Goal: Task Accomplishment & Management: Use online tool/utility

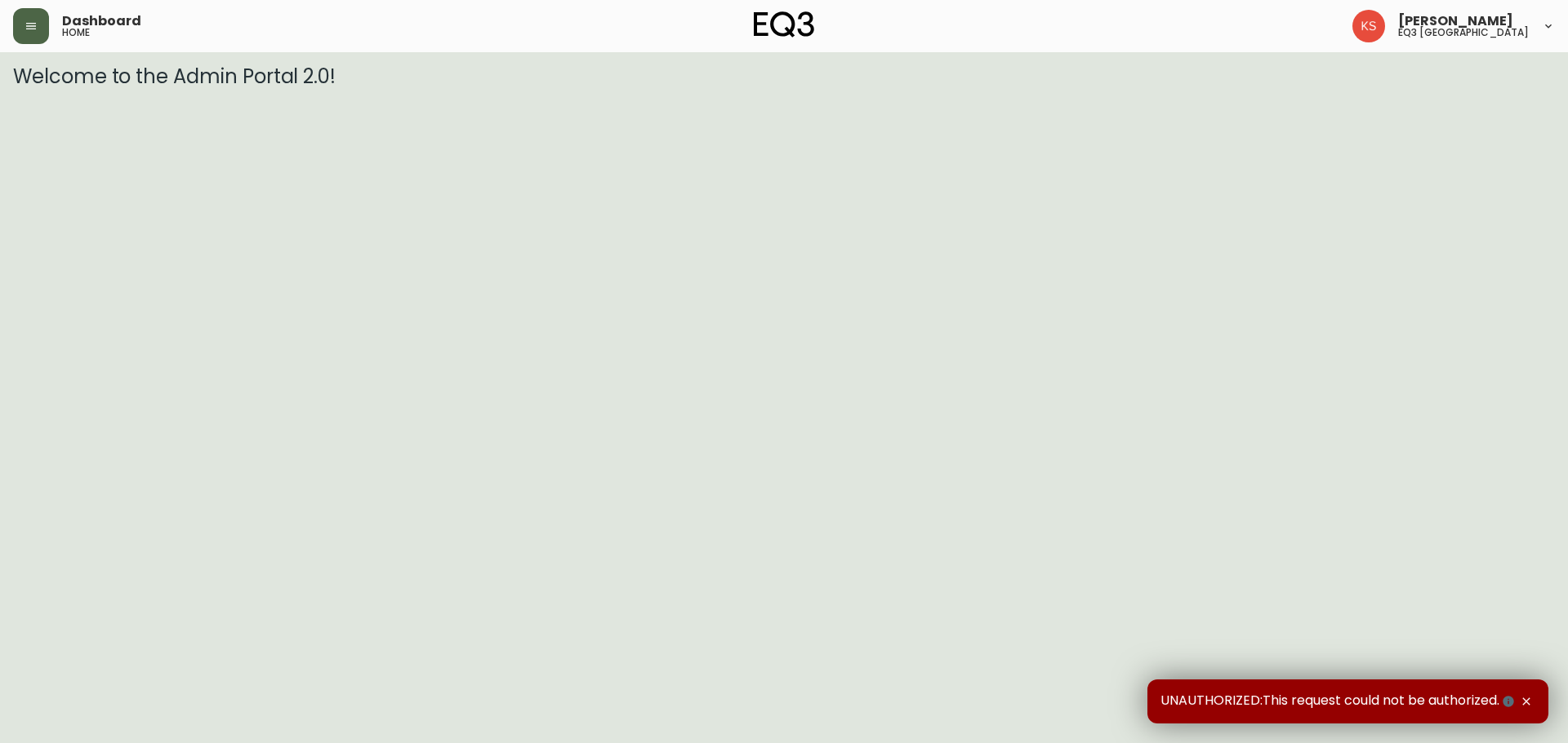
click at [39, 26] on button "button" at bounding box center [31, 27] width 36 height 36
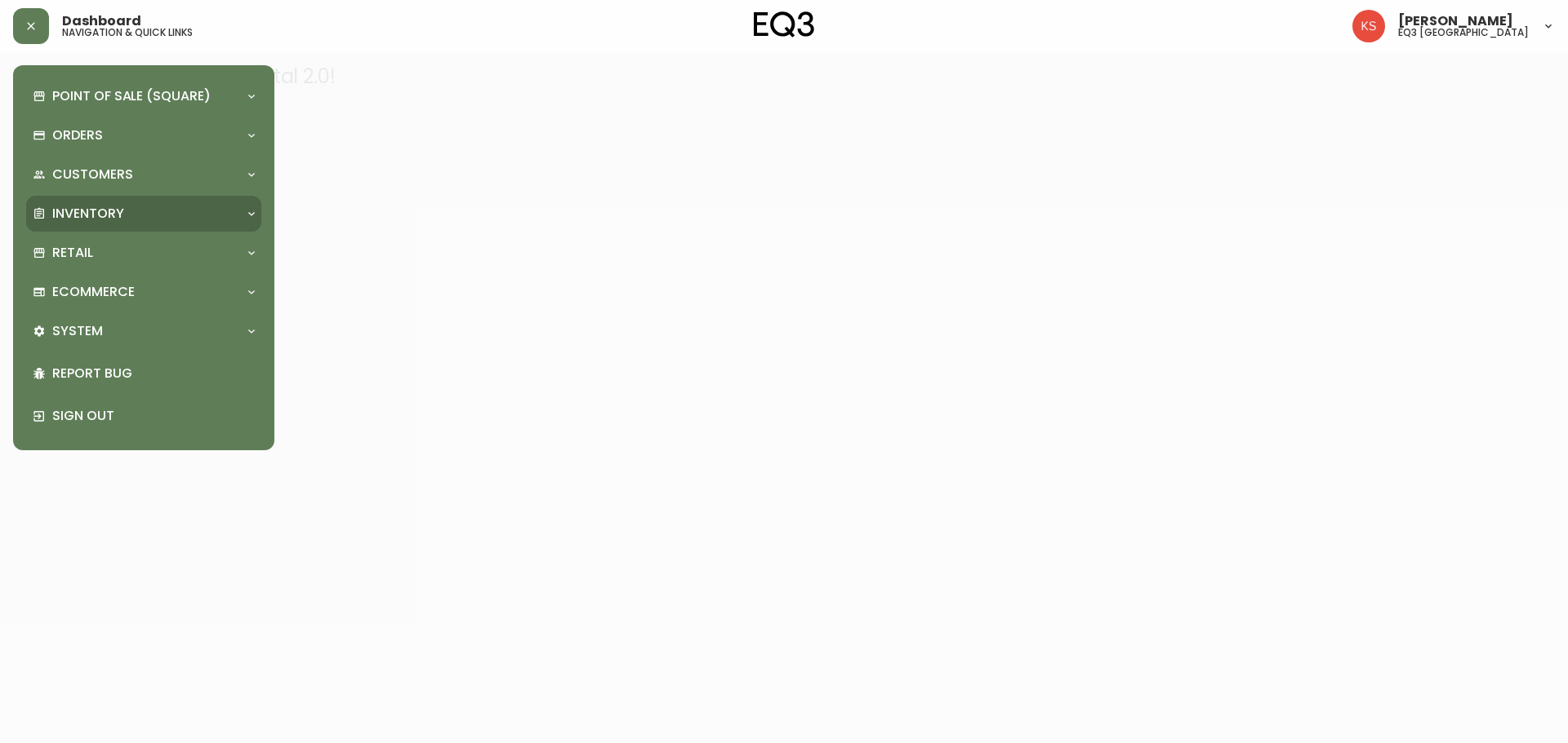
click at [237, 207] on div "Inventory" at bounding box center [135, 213] width 206 height 18
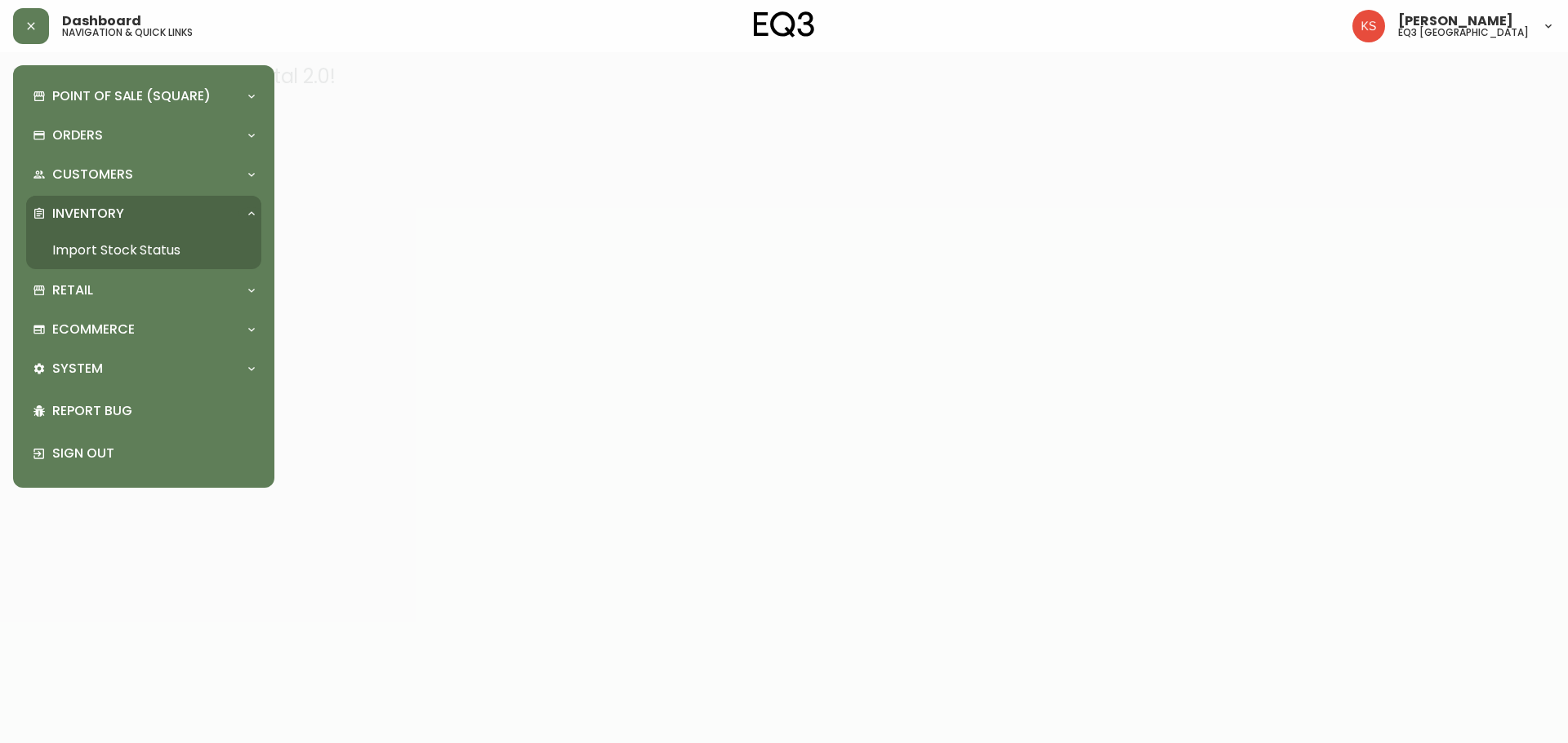
click at [166, 248] on link "Import Stock Status" at bounding box center [143, 250] width 235 height 37
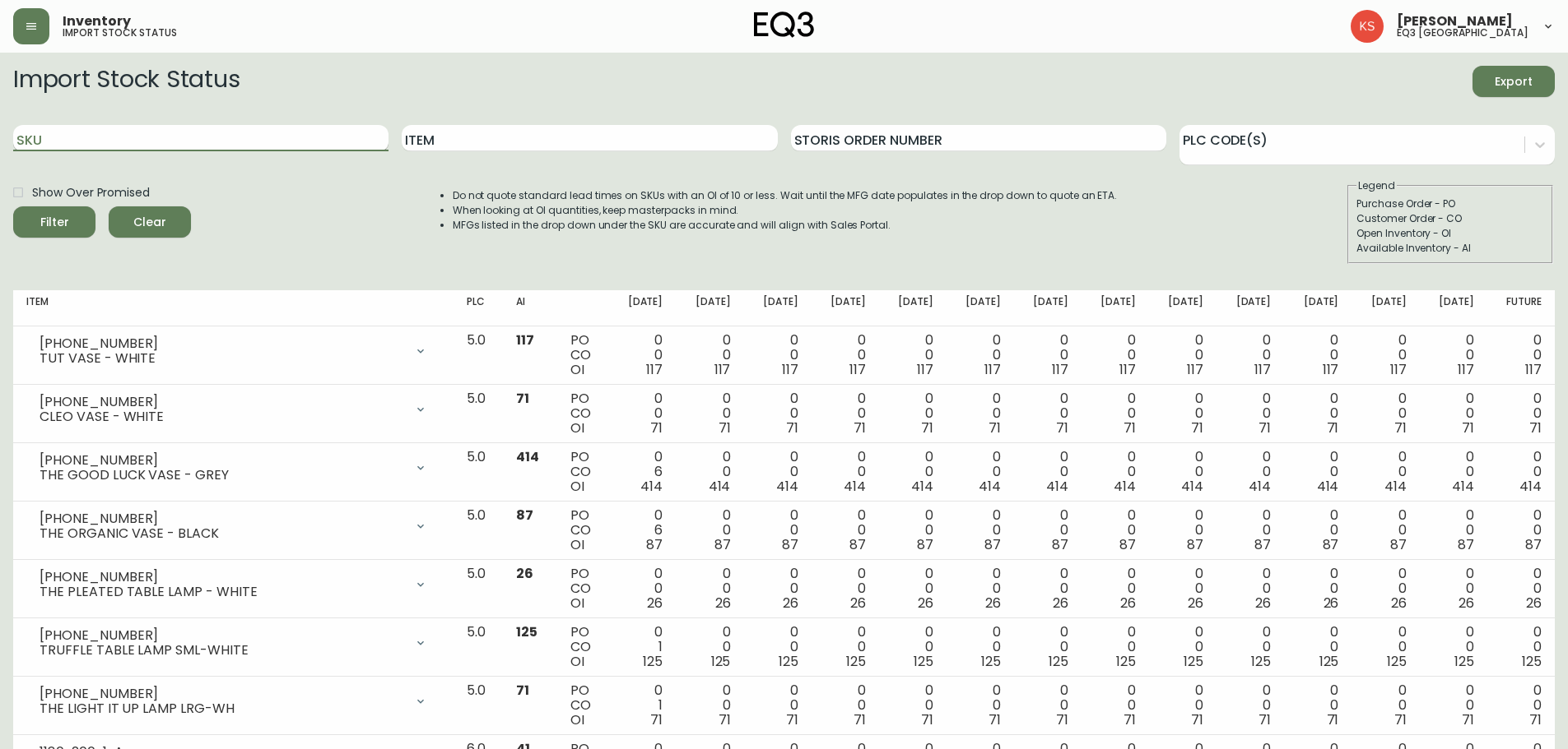
click at [55, 140] on input "SKU" at bounding box center [201, 137] width 376 height 26
paste input "[PHONE_NUMBER]"
type input "[PHONE_NUMBER]"
click at [13, 206] on button "Filter" at bounding box center [55, 222] width 83 height 32
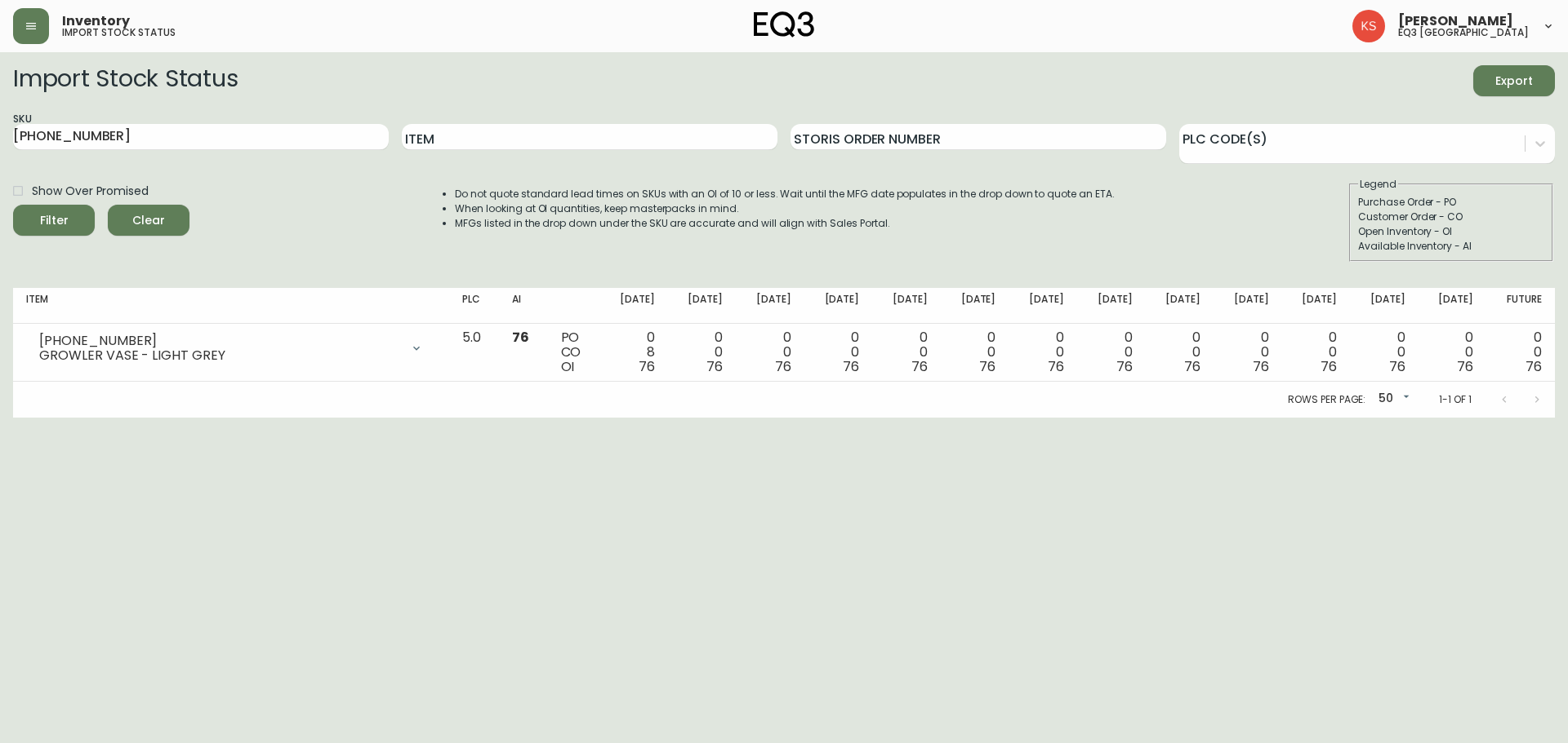
click at [542, 418] on html "Inventory import stock status [PERSON_NAME] eq3 [GEOGRAPHIC_DATA] Import Stock …" at bounding box center [784, 209] width 1568 height 418
